Goal: Information Seeking & Learning: Learn about a topic

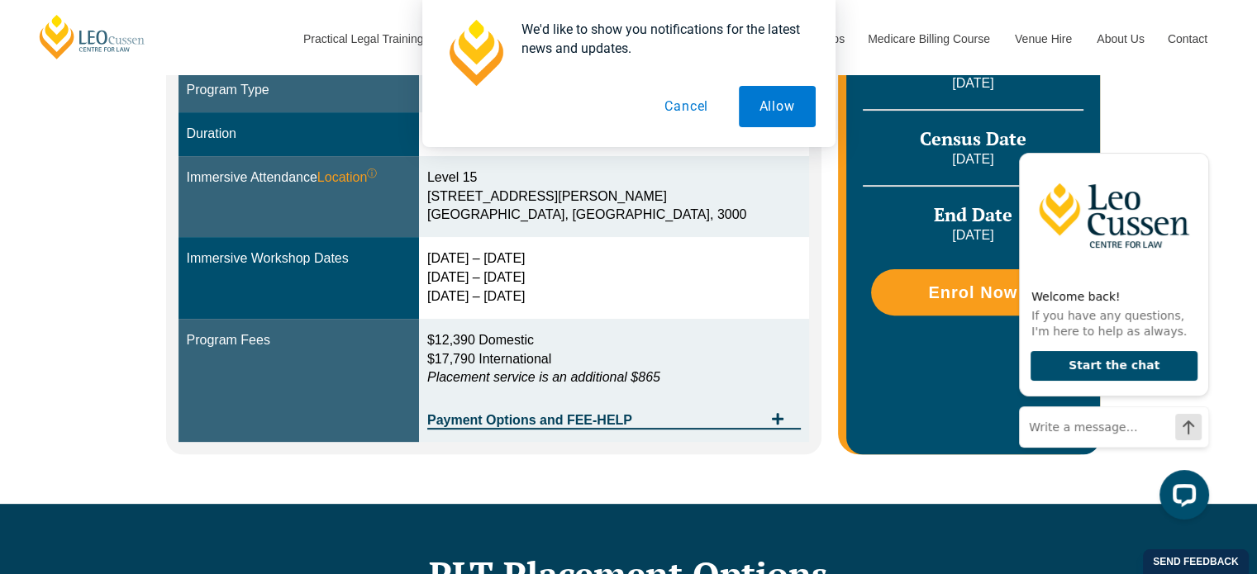
scroll to position [549, 0]
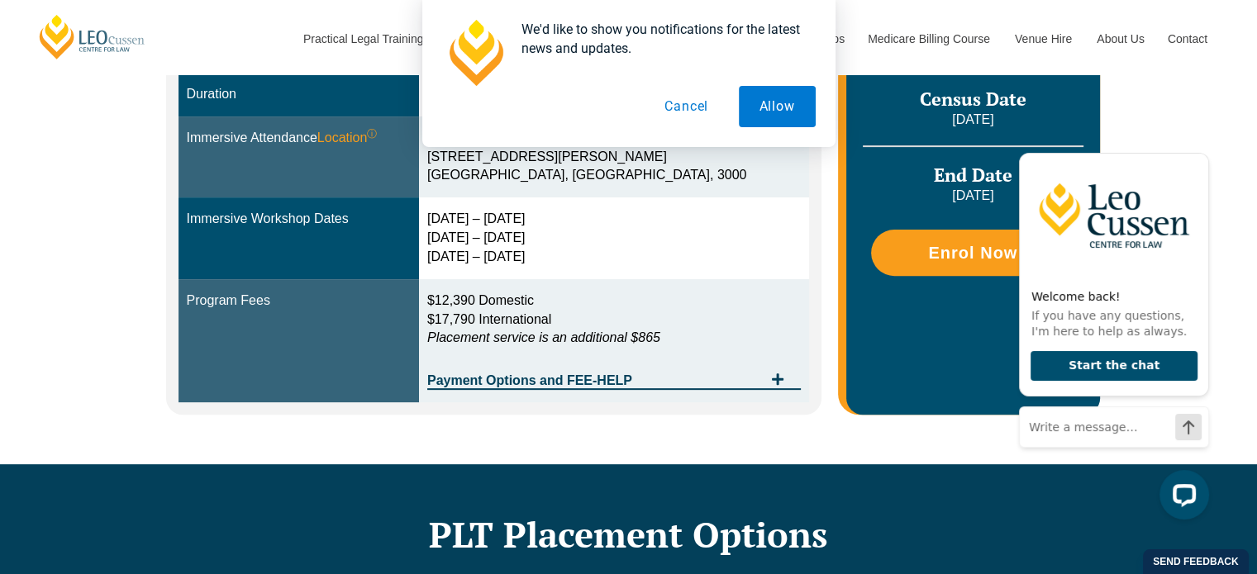
click at [697, 106] on button "Cancel" at bounding box center [686, 106] width 85 height 41
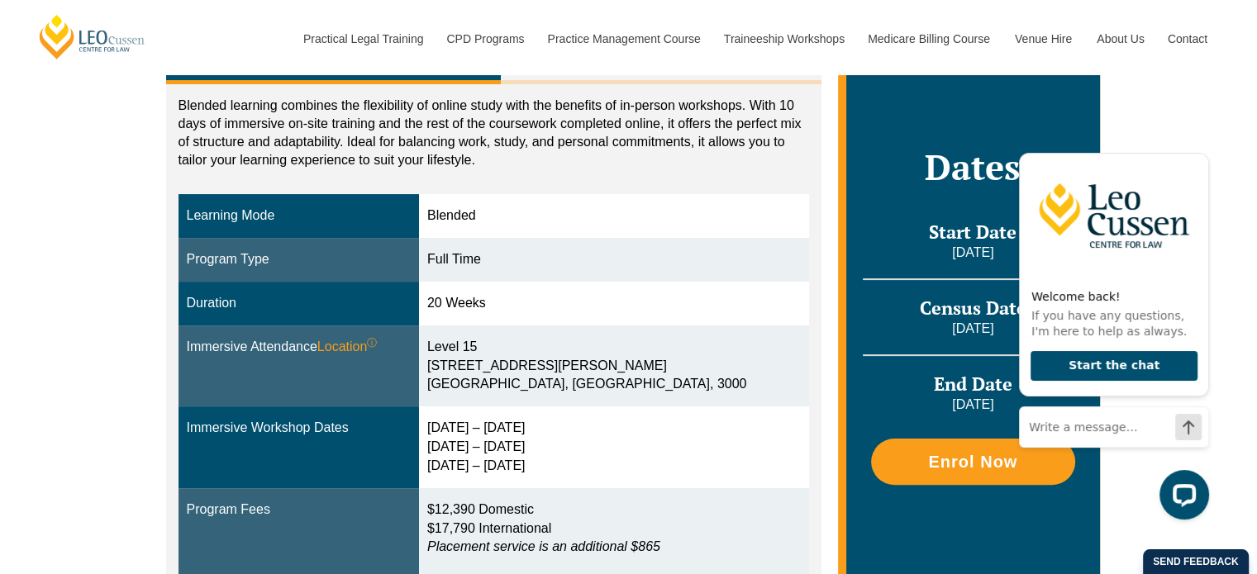
scroll to position [340, 0]
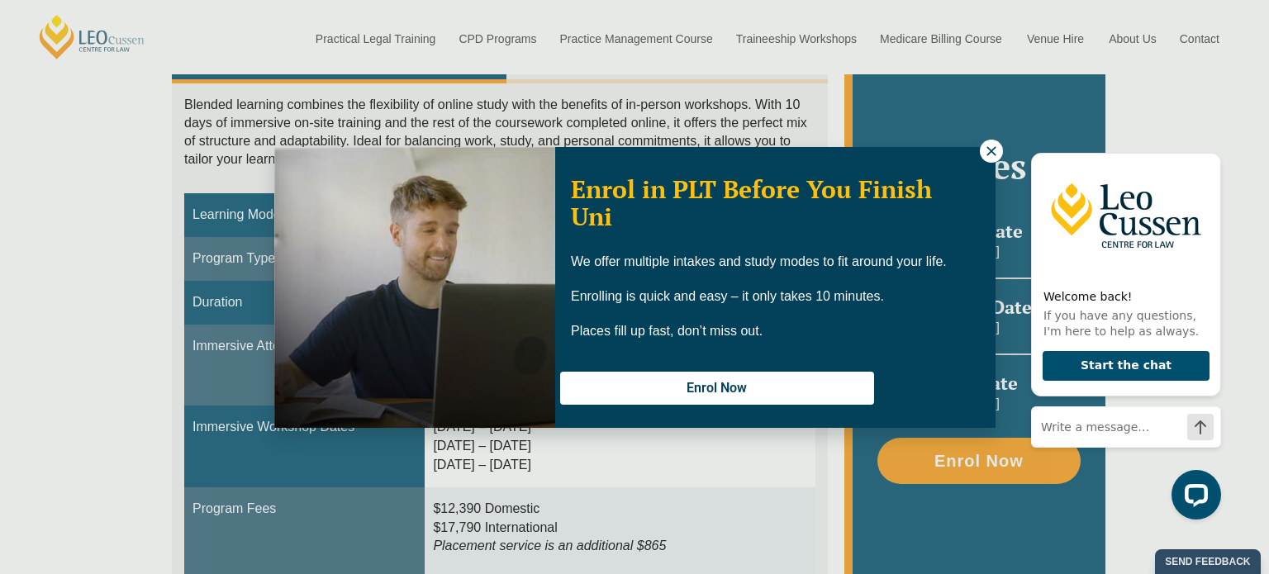
click at [985, 160] on button at bounding box center [991, 151] width 23 height 23
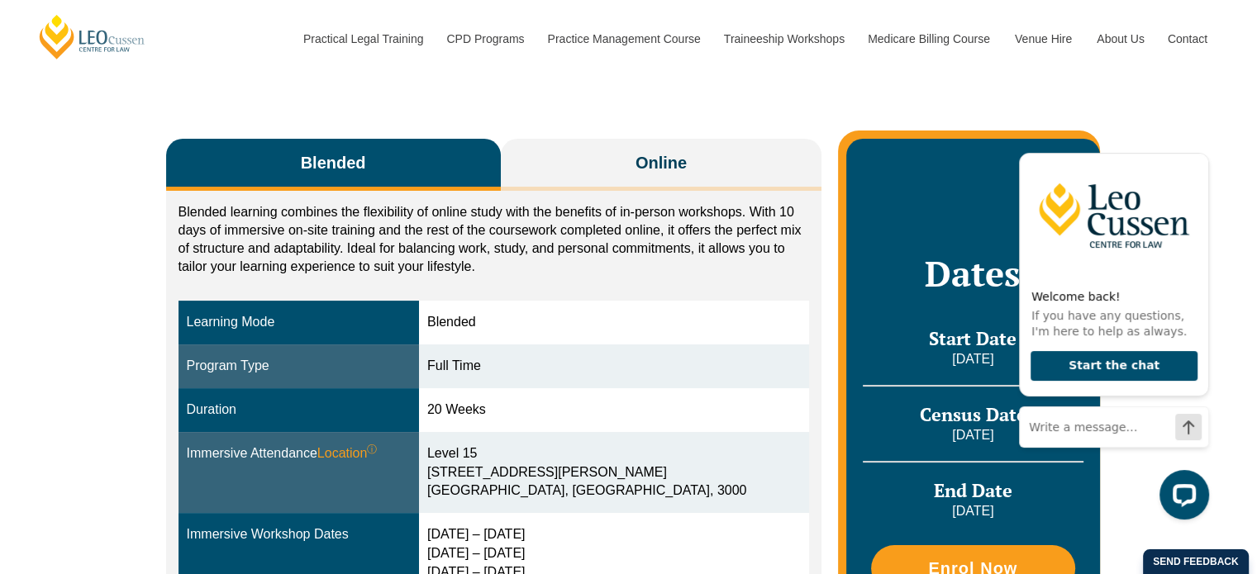
scroll to position [234, 0]
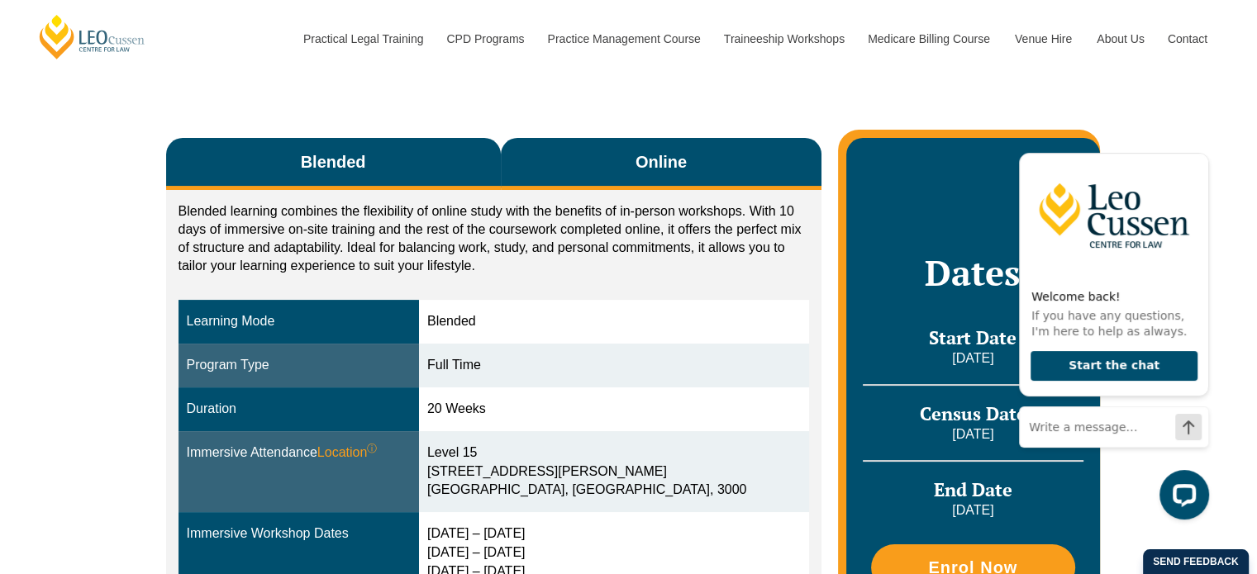
click at [606, 180] on button "Online" at bounding box center [661, 164] width 321 height 52
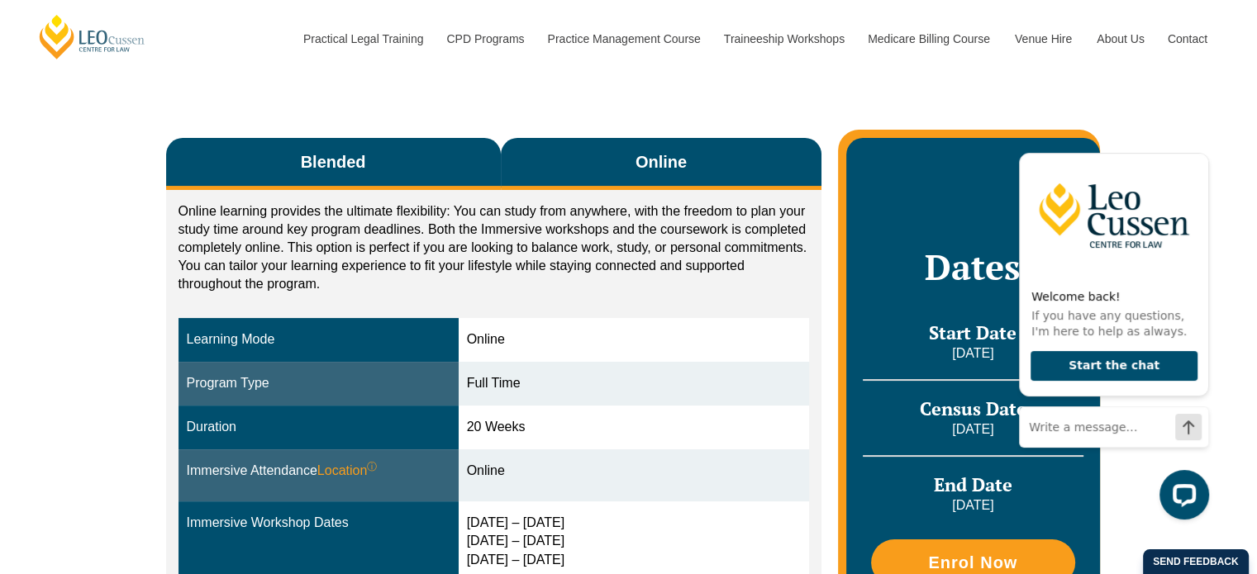
click at [308, 187] on button "Blended" at bounding box center [333, 164] width 335 height 52
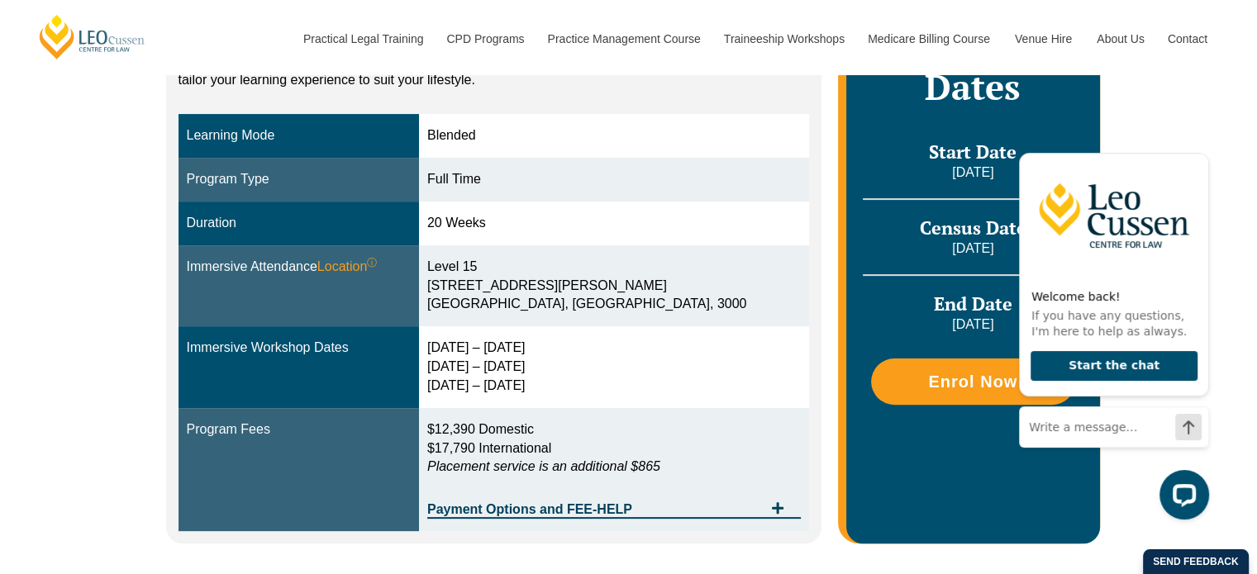
scroll to position [425, 0]
